Goal: Task Accomplishment & Management: Manage account settings

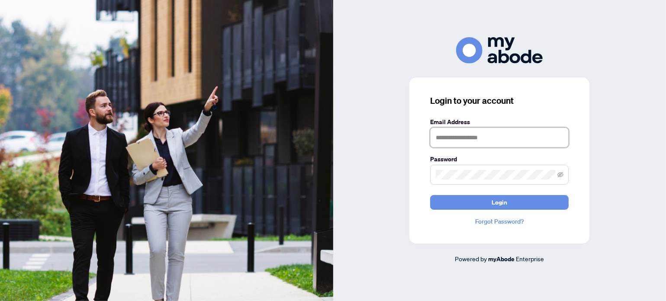
click at [469, 139] on input "text" at bounding box center [499, 138] width 139 height 20
type input "**********"
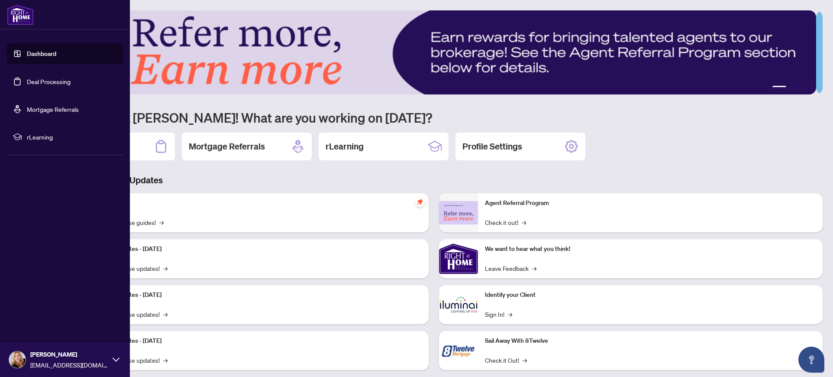
click at [29, 85] on link "Deal Processing" at bounding box center [49, 82] width 44 height 8
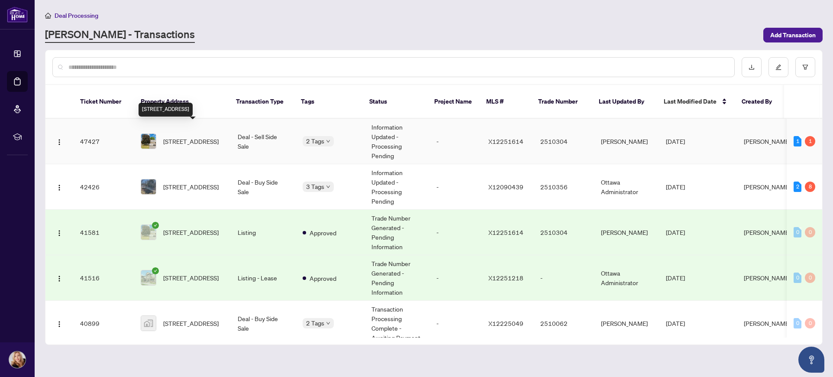
click at [199, 138] on span "[STREET_ADDRESS]" at bounding box center [190, 141] width 55 height 10
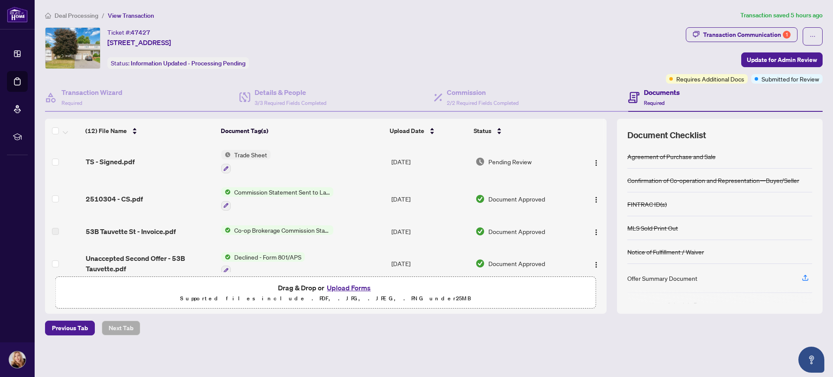
click at [522, 163] on span "Pending Review" at bounding box center [509, 162] width 43 height 10
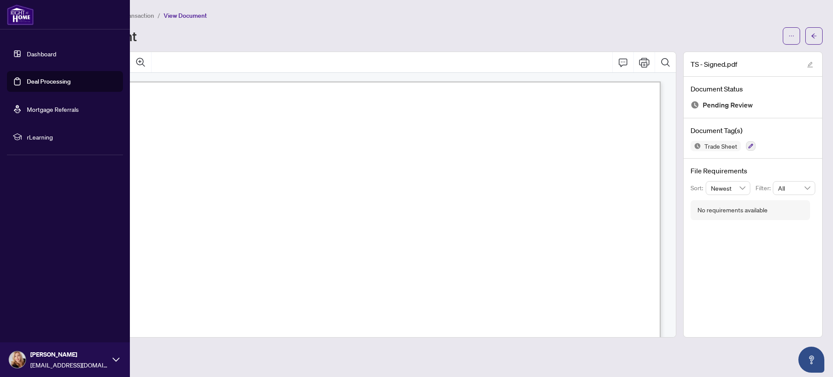
click at [32, 51] on link "Dashboard" at bounding box center [41, 54] width 29 height 8
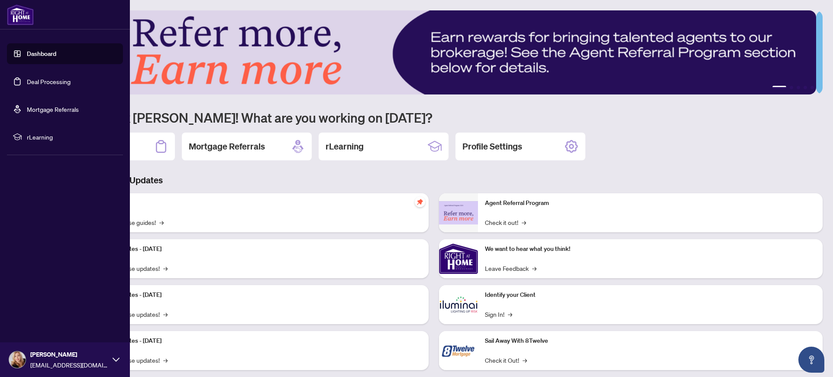
click at [34, 54] on link "Dashboard" at bounding box center [41, 54] width 29 height 8
